Goal: Task Accomplishment & Management: Manage account settings

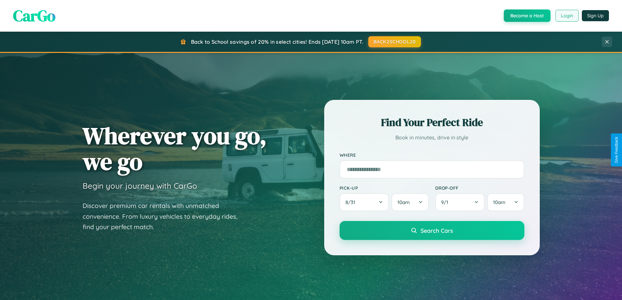
click at [566, 16] on button "Login" at bounding box center [566, 16] width 23 height 12
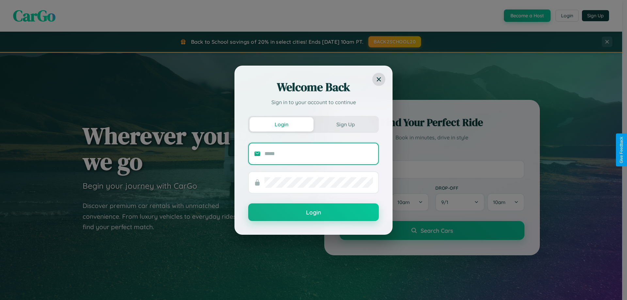
click at [319, 153] on input "text" at bounding box center [318, 153] width 108 height 10
type input "**********"
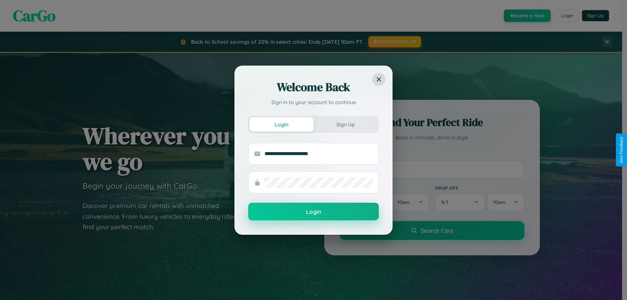
click at [313, 212] on button "Login" at bounding box center [313, 212] width 131 height 18
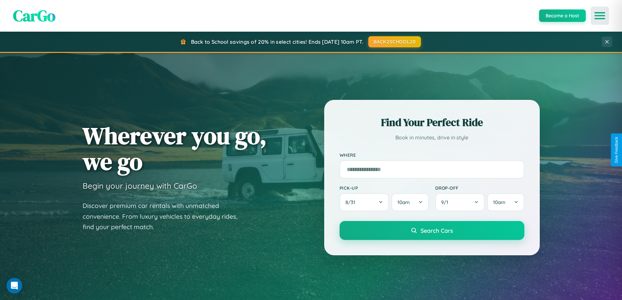
click at [599, 16] on icon "Open menu" at bounding box center [599, 16] width 9 height 6
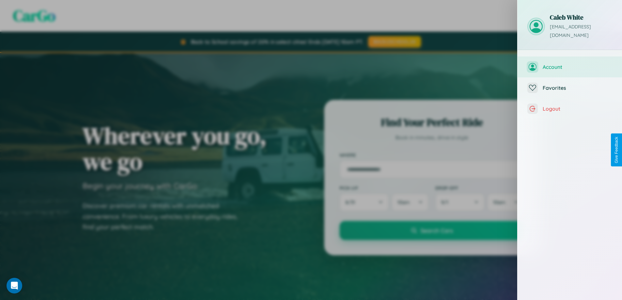
click at [569, 64] on span "Account" at bounding box center [577, 67] width 70 height 7
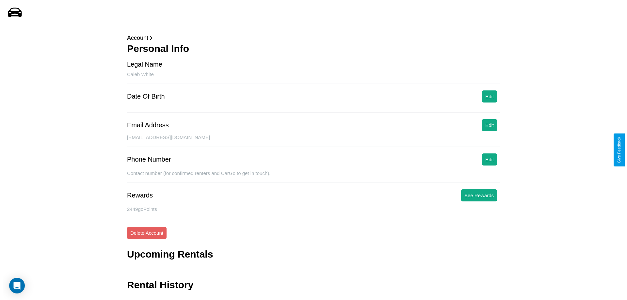
scroll to position [16, 0]
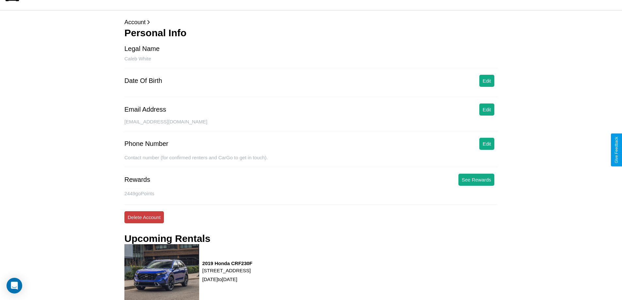
click at [144, 217] on button "Delete Account" at bounding box center [143, 217] width 39 height 12
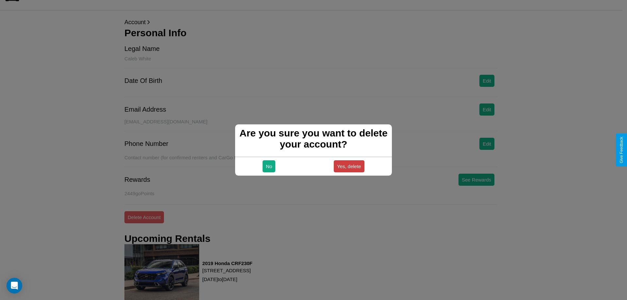
click at [349, 166] on button "Yes, delete" at bounding box center [349, 166] width 31 height 12
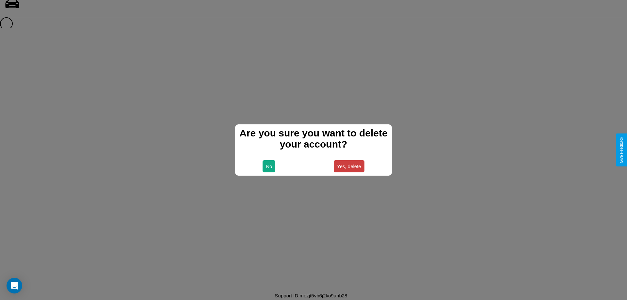
scroll to position [9, 0]
